Goal: Task Accomplishment & Management: Use online tool/utility

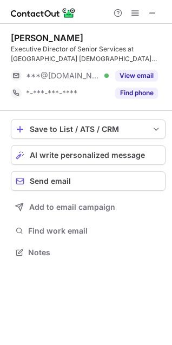
scroll to position [244, 172]
click at [157, 14] on button at bounding box center [152, 12] width 13 height 13
